Goal: Find specific page/section: Find specific page/section

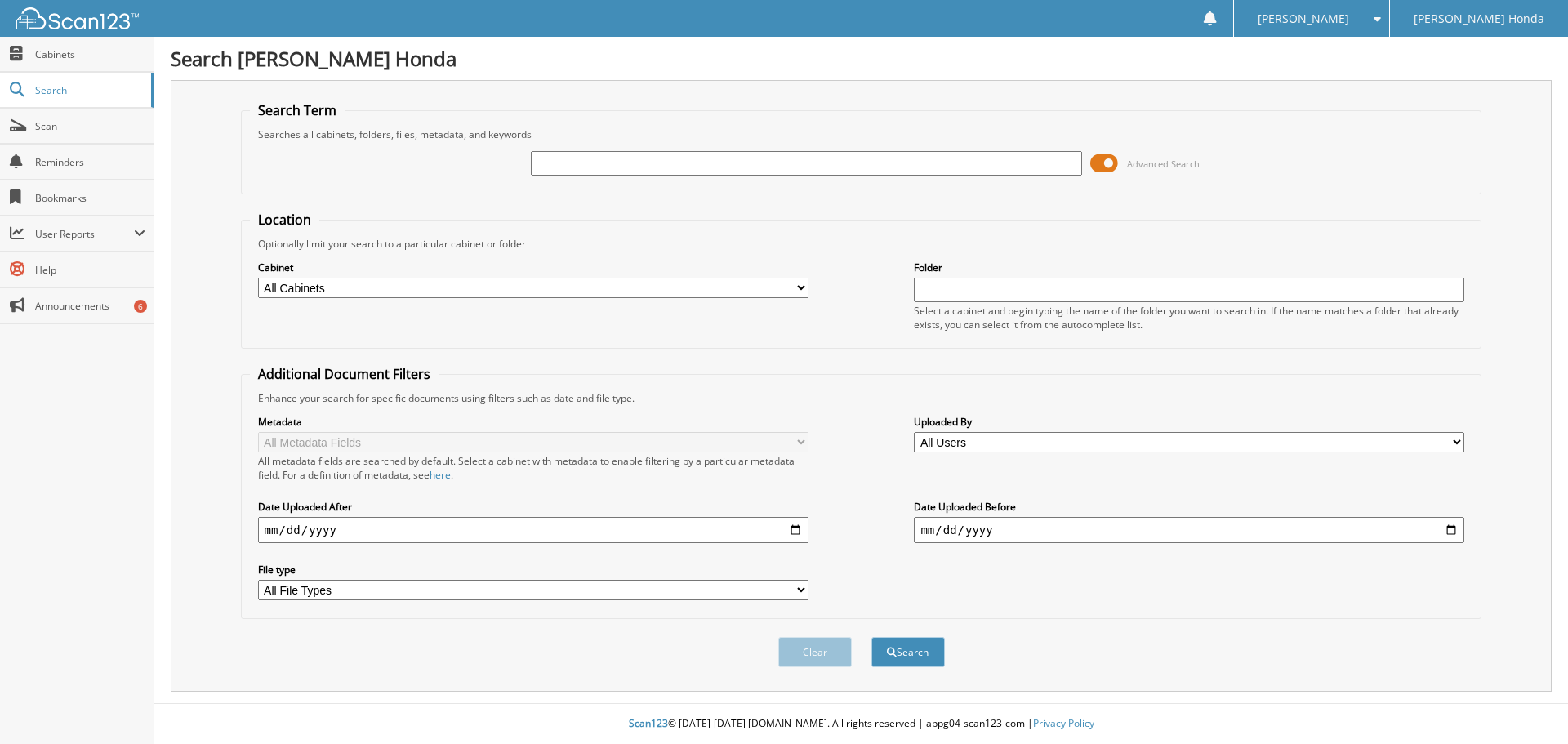
drag, startPoint x: 0, startPoint y: 0, endPoint x: 657, endPoint y: 173, distance: 679.4
click at [657, 173] on input "text" at bounding box center [806, 163] width 550 height 24
type input "2518102"
click at [871, 637] on button "Search" at bounding box center [908, 652] width 74 height 31
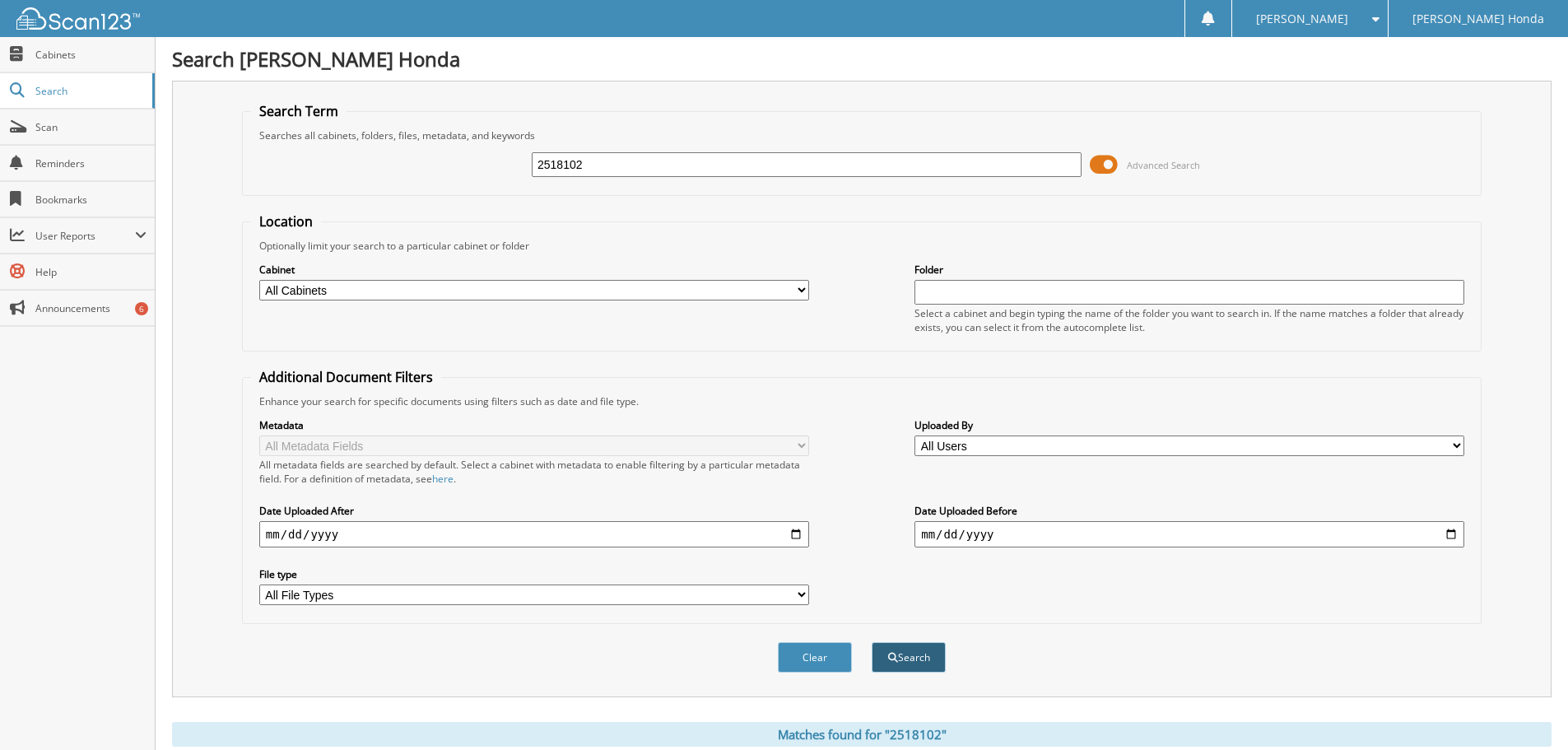
click at [919, 648] on button "Search" at bounding box center [909, 657] width 74 height 31
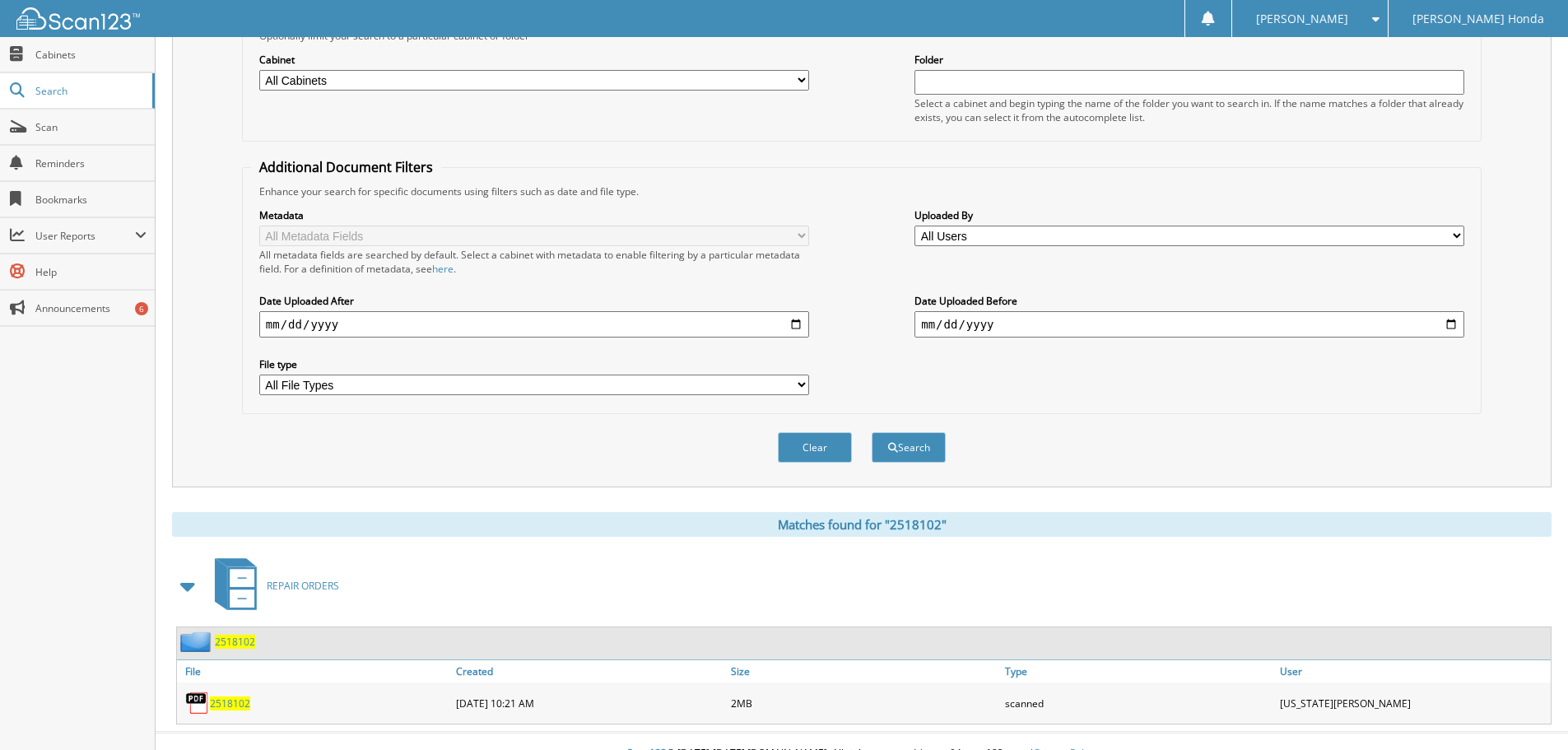
scroll to position [235, 0]
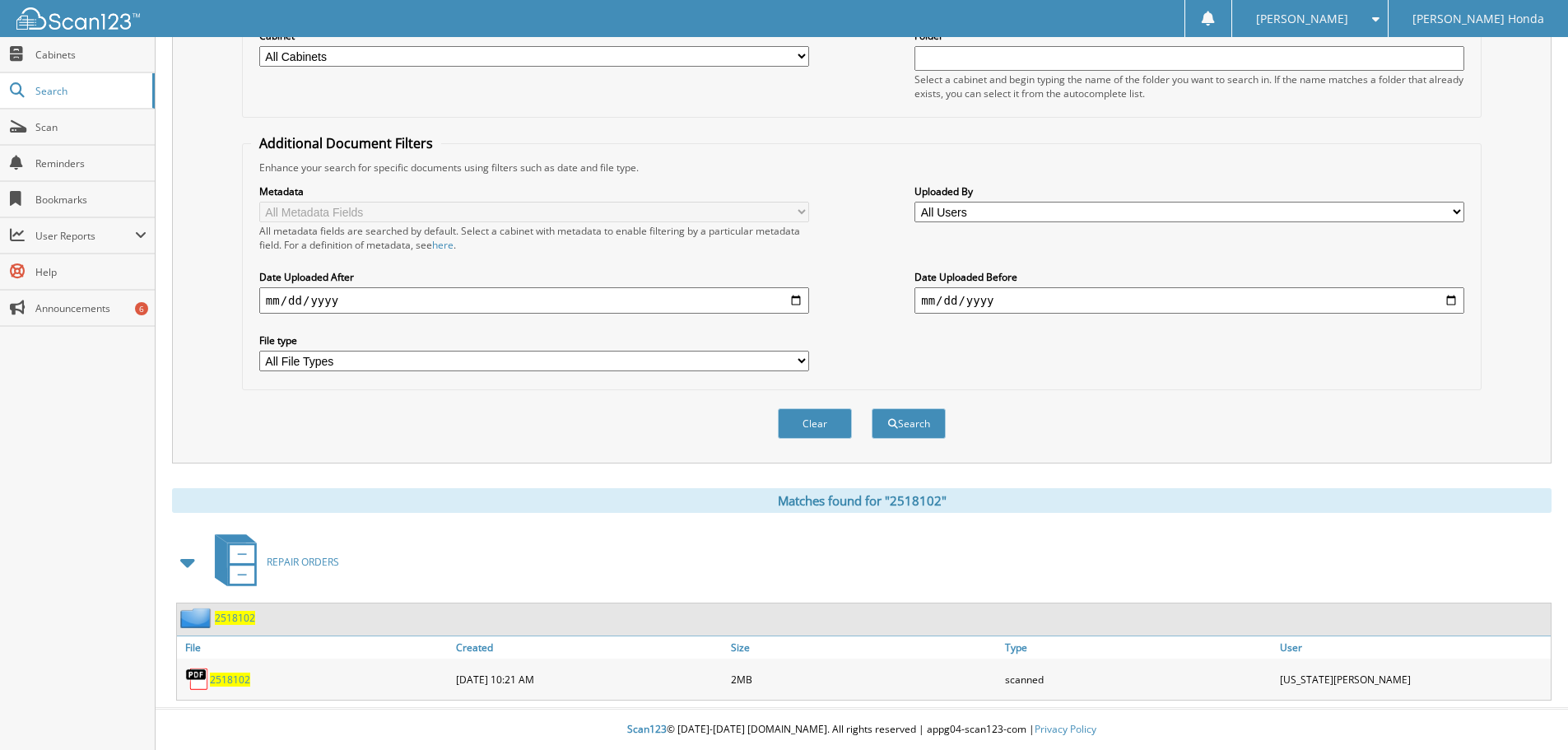
click at [214, 680] on span "2518102" at bounding box center [230, 679] width 40 height 14
